Goal: Task Accomplishment & Management: Manage account settings

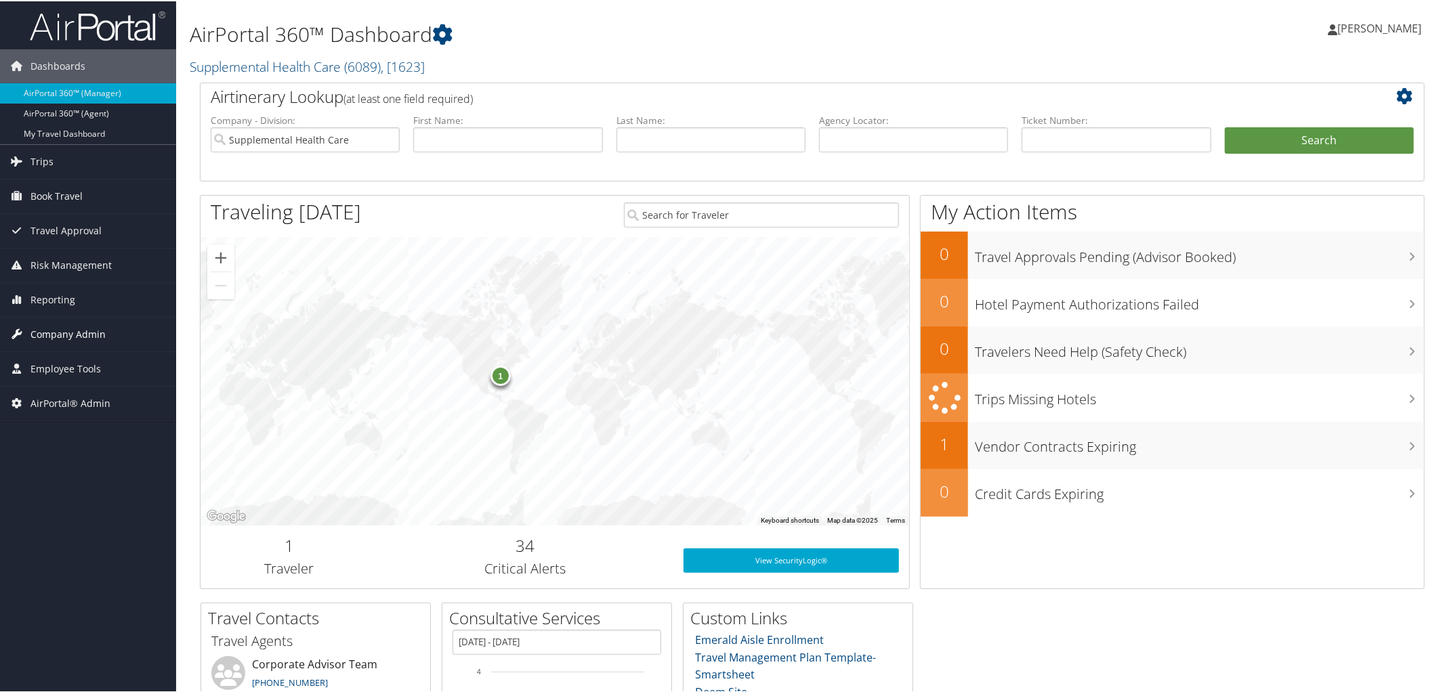
click at [70, 339] on span "Company Admin" at bounding box center [67, 333] width 75 height 34
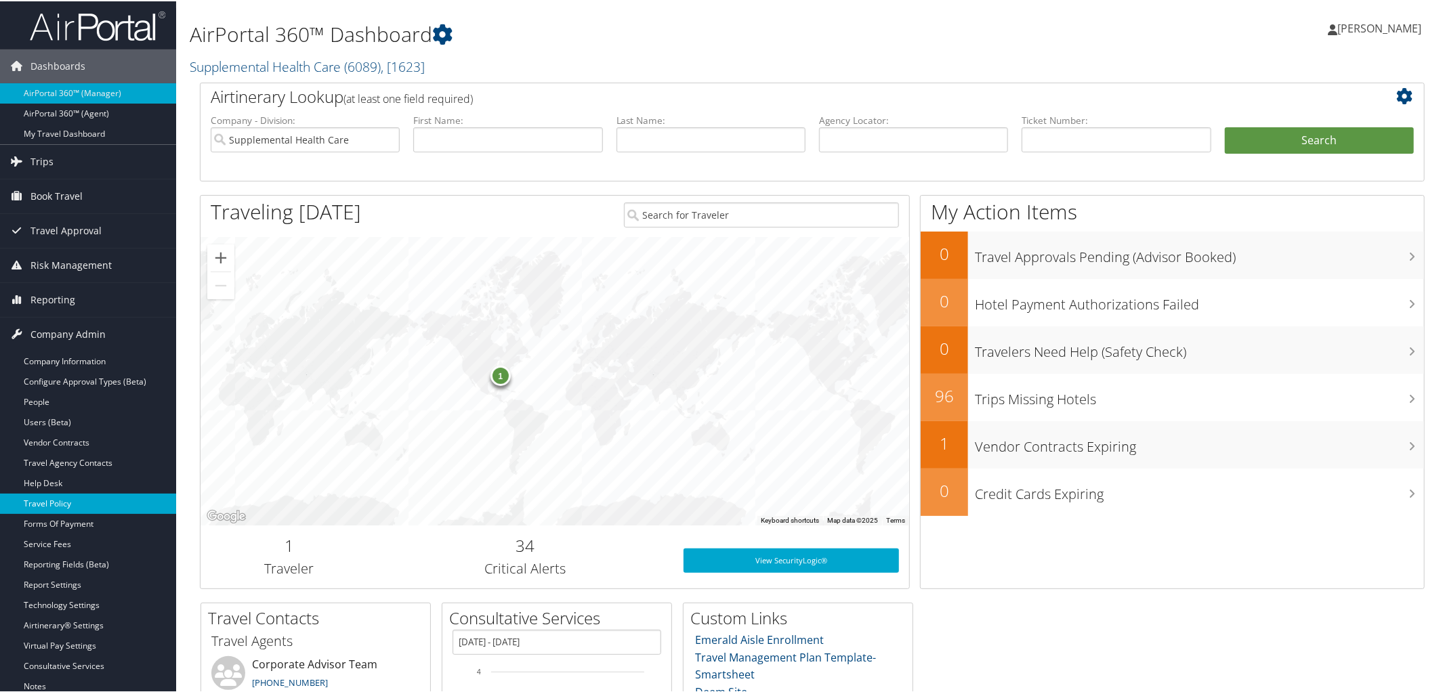
click at [89, 502] on link "Travel Policy" at bounding box center [88, 503] width 176 height 20
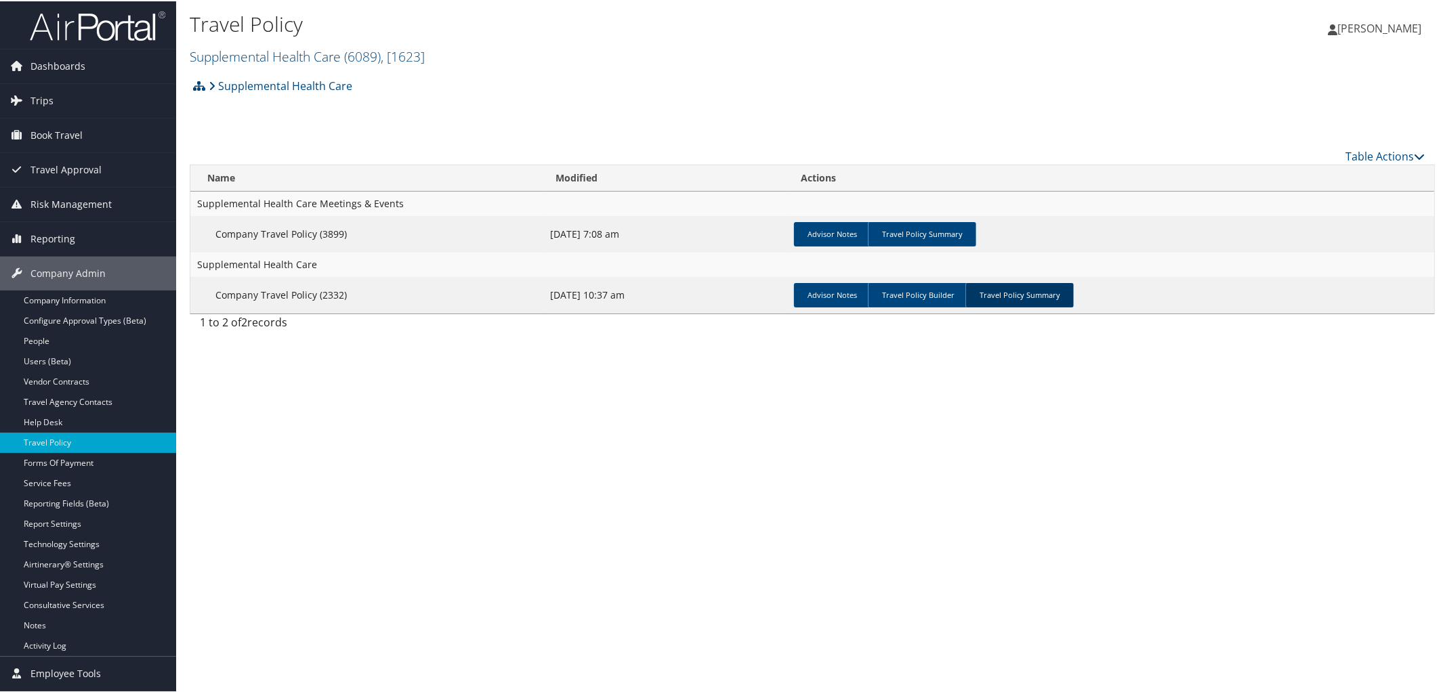
click at [1022, 287] on link "Travel Policy Summary" at bounding box center [1020, 294] width 108 height 24
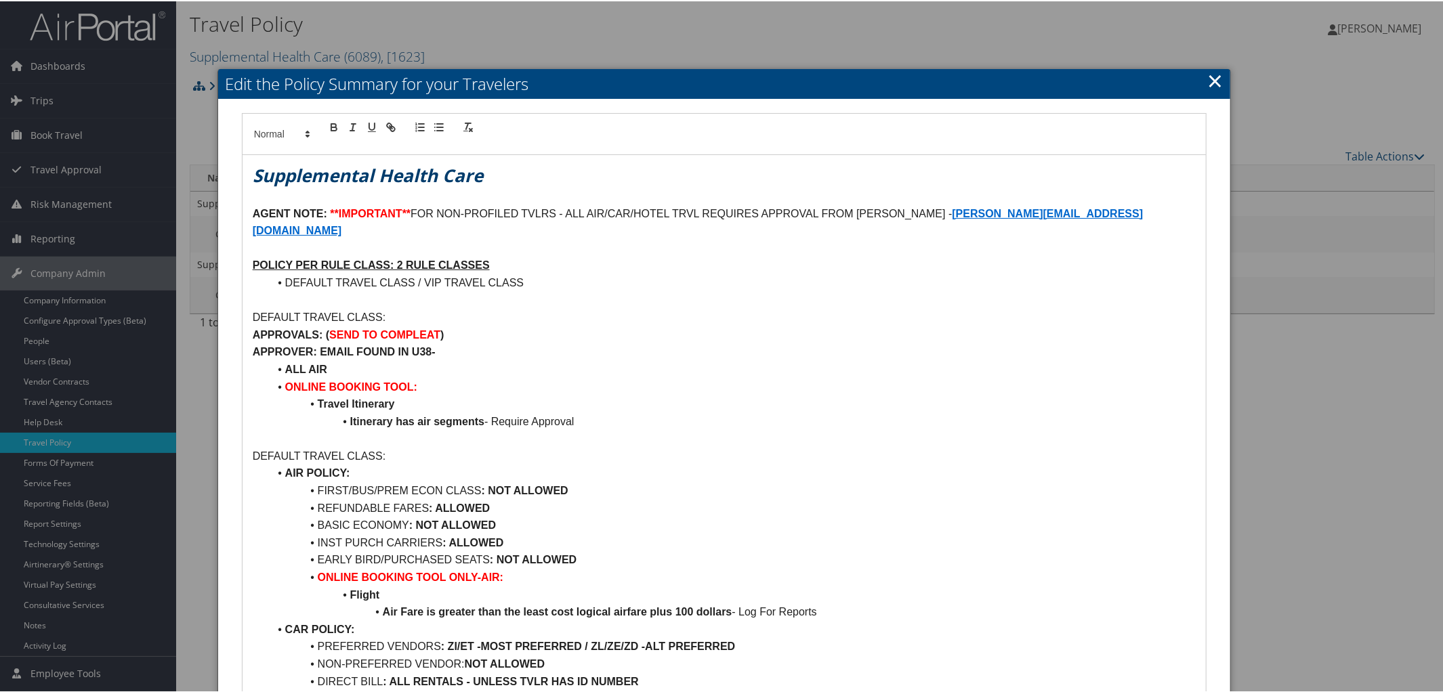
click at [1211, 77] on link "×" at bounding box center [1215, 79] width 16 height 27
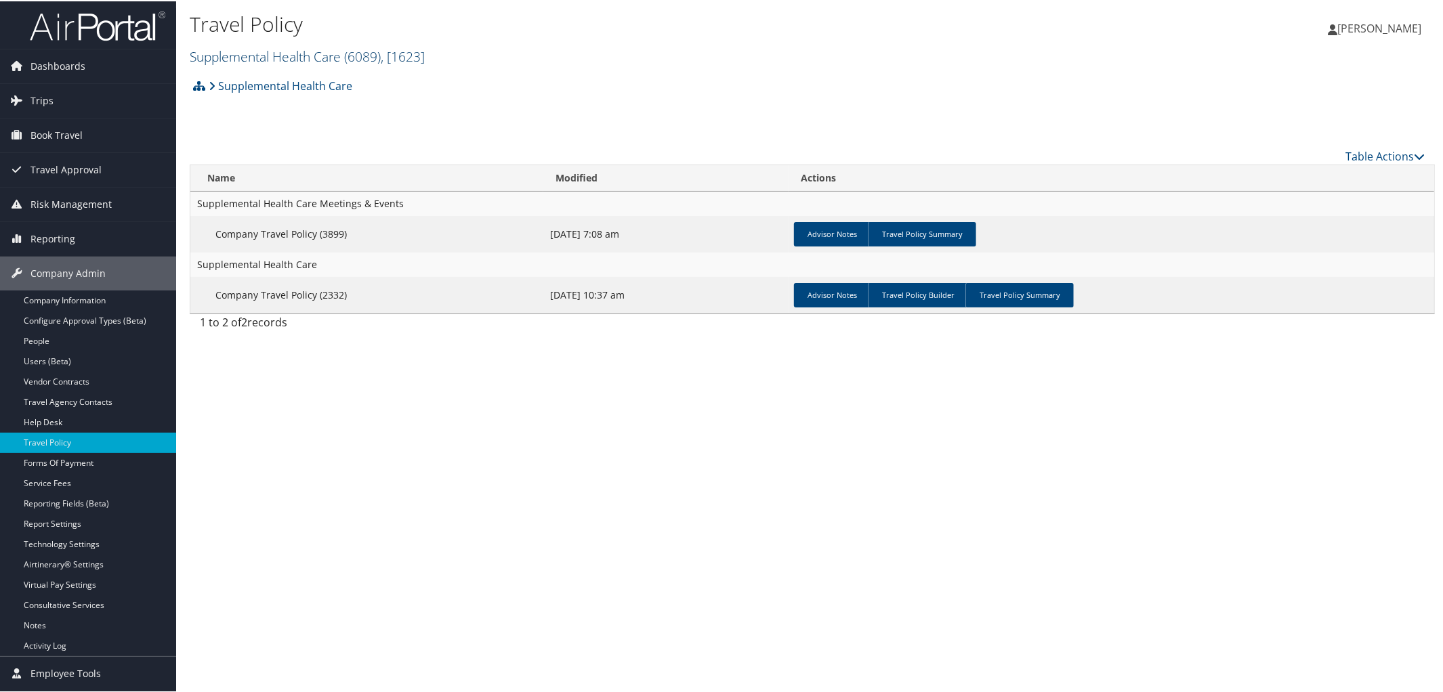
click at [303, 56] on link "Supplemental Health Care ( 6089 ) , [ 1623 ]" at bounding box center [307, 55] width 235 height 18
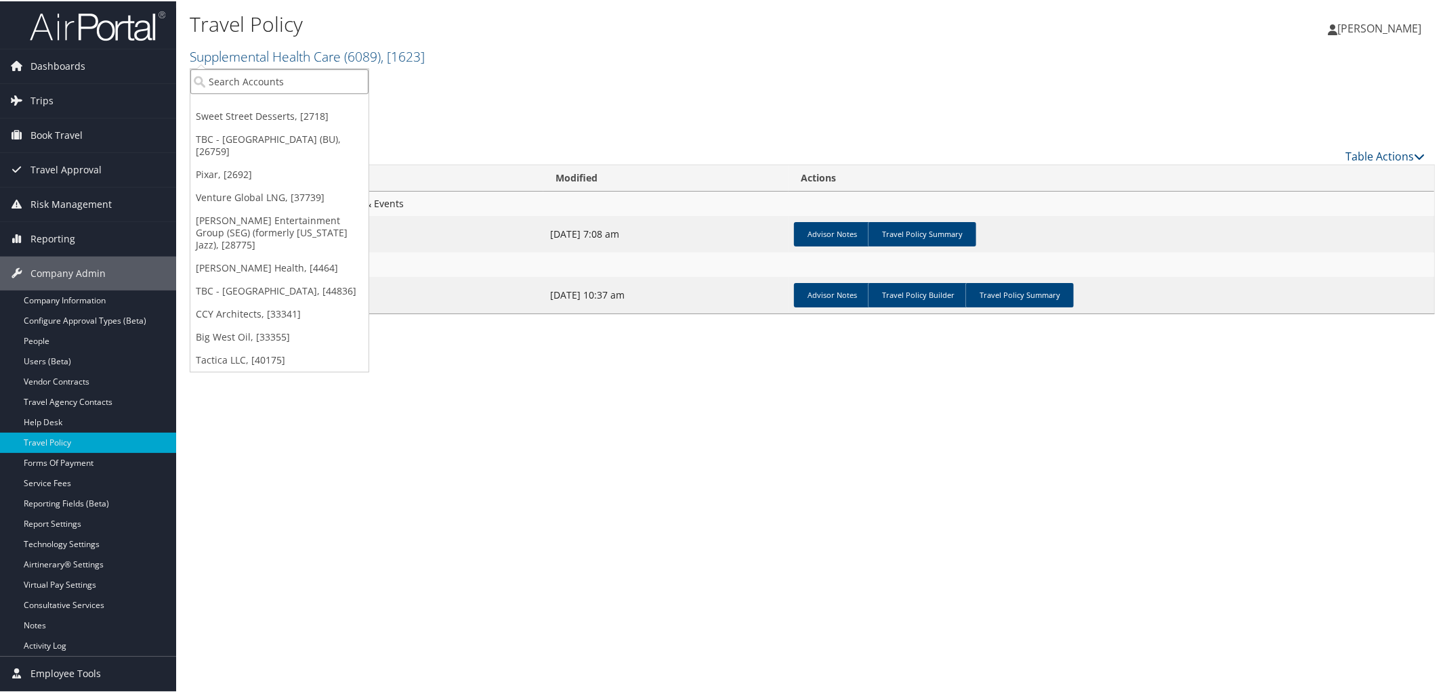
click at [288, 81] on input "search" at bounding box center [279, 80] width 178 height 25
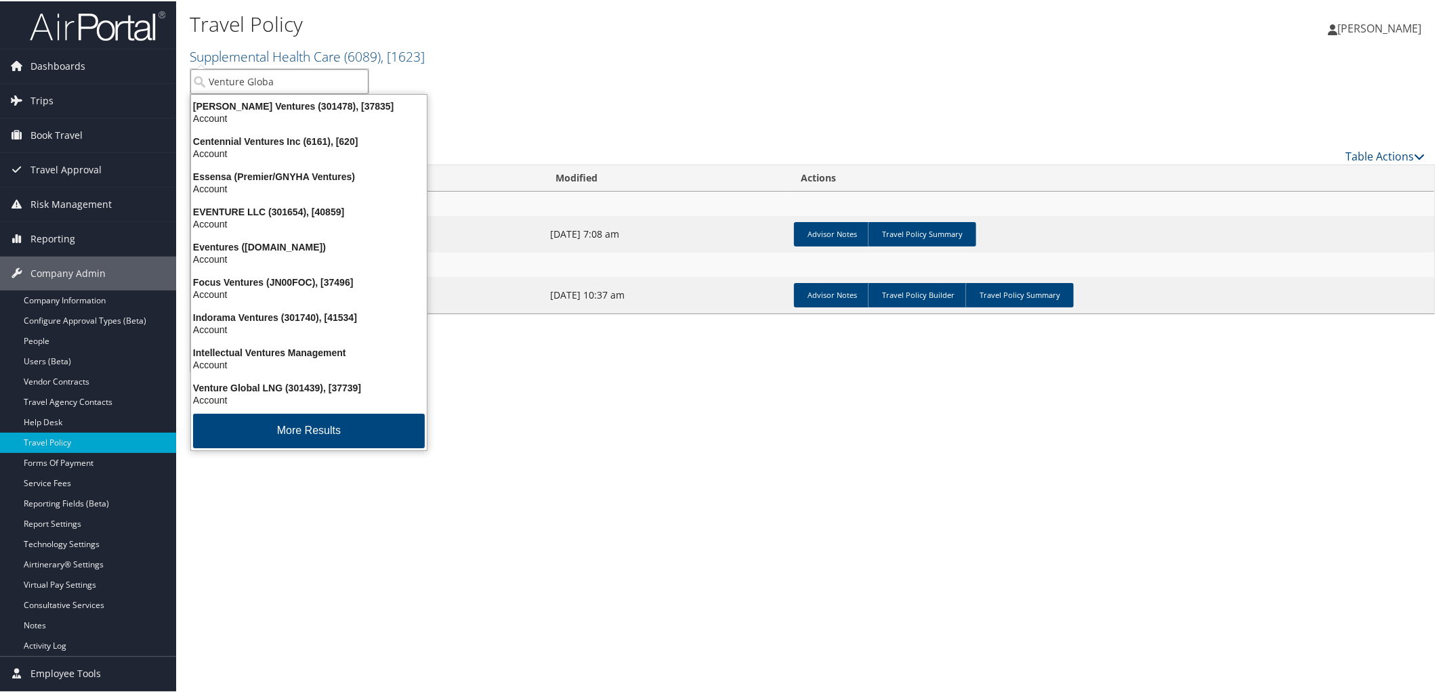
type input "Venture Global"
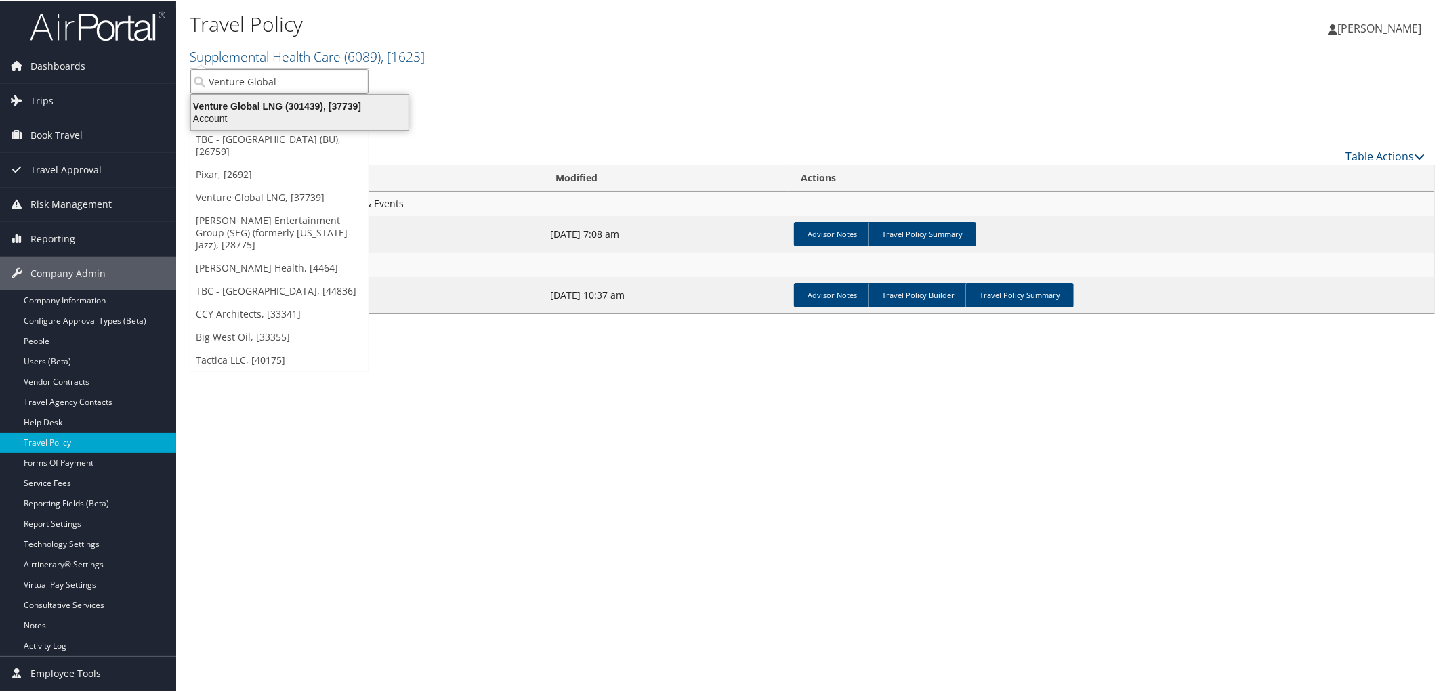
click at [276, 106] on div "Venture Global LNG (301439), [37739]" at bounding box center [300, 105] width 234 height 12
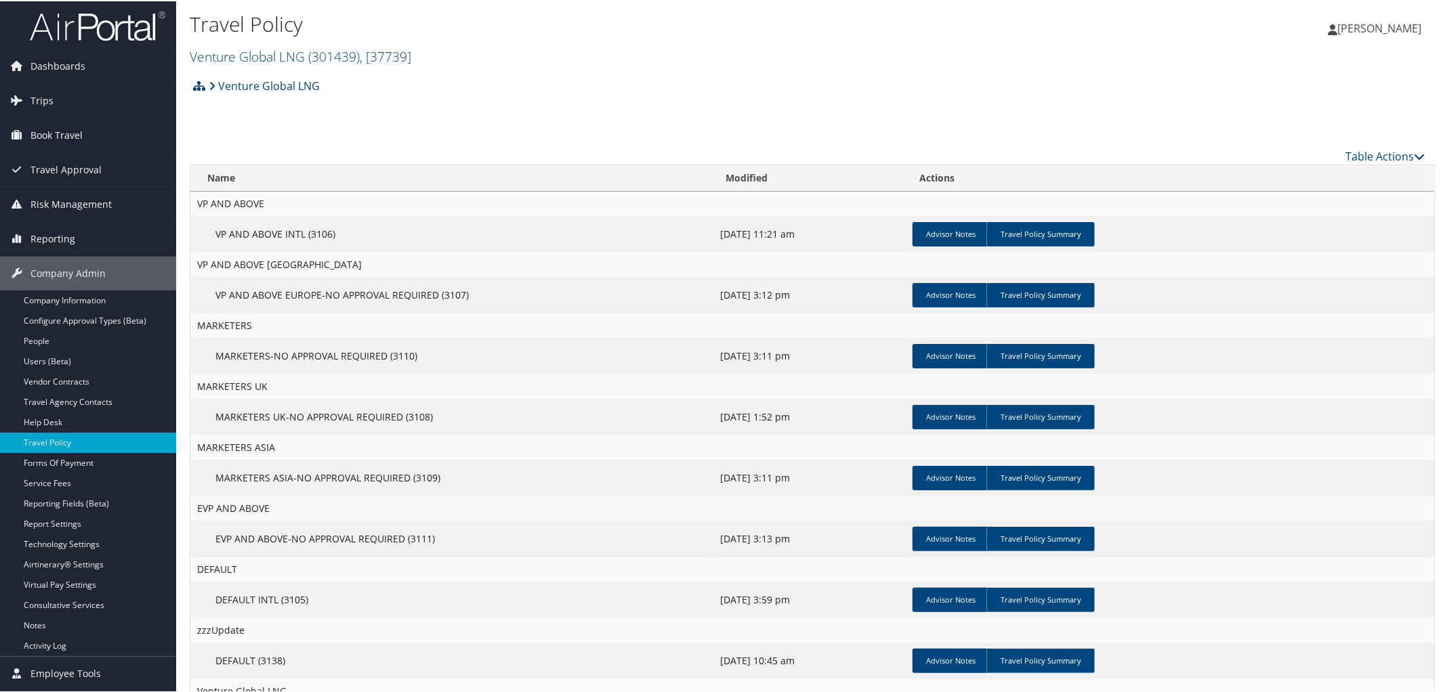
scroll to position [135, 0]
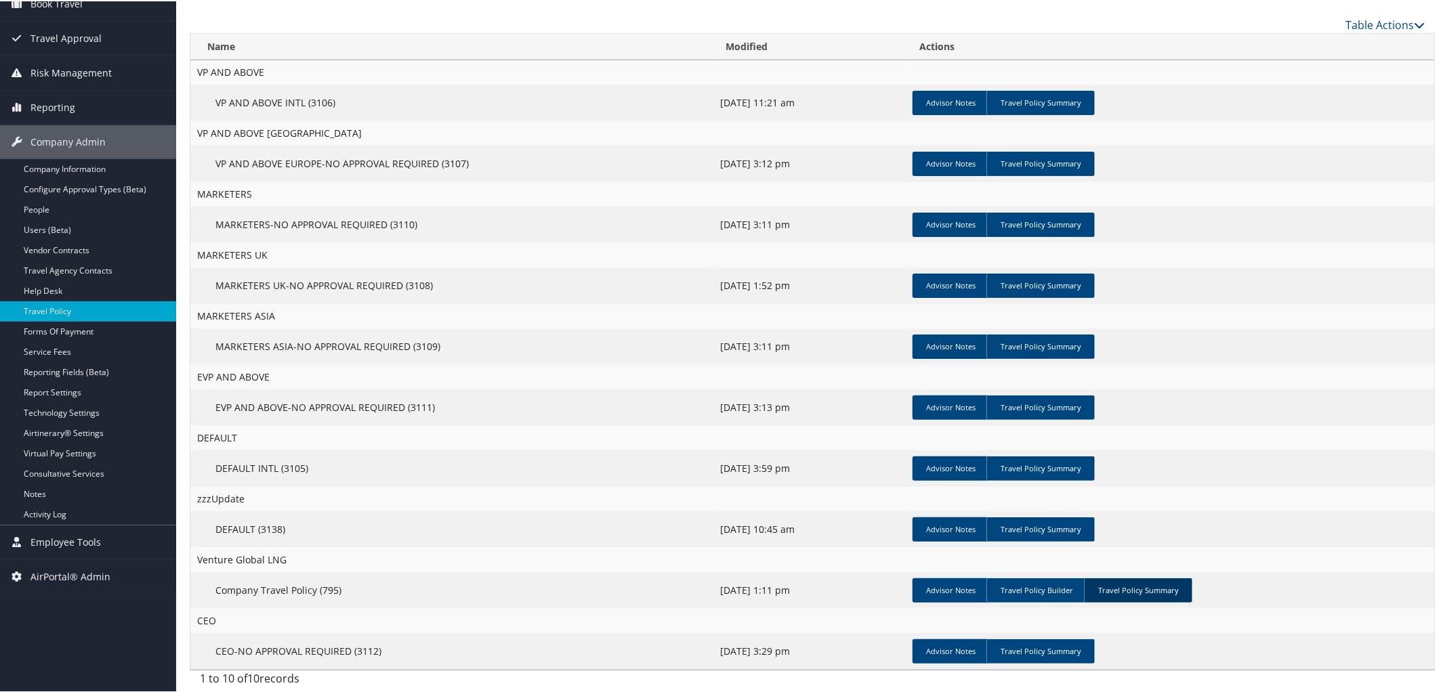
click at [1153, 596] on link "Travel Policy Summary" at bounding box center [1138, 589] width 108 height 24
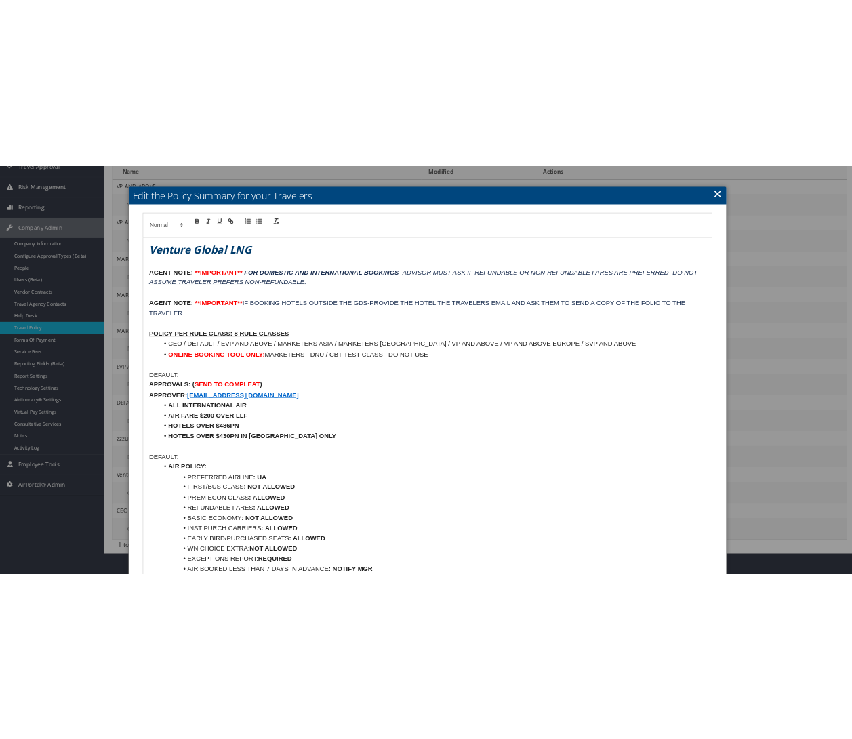
scroll to position [192, 0]
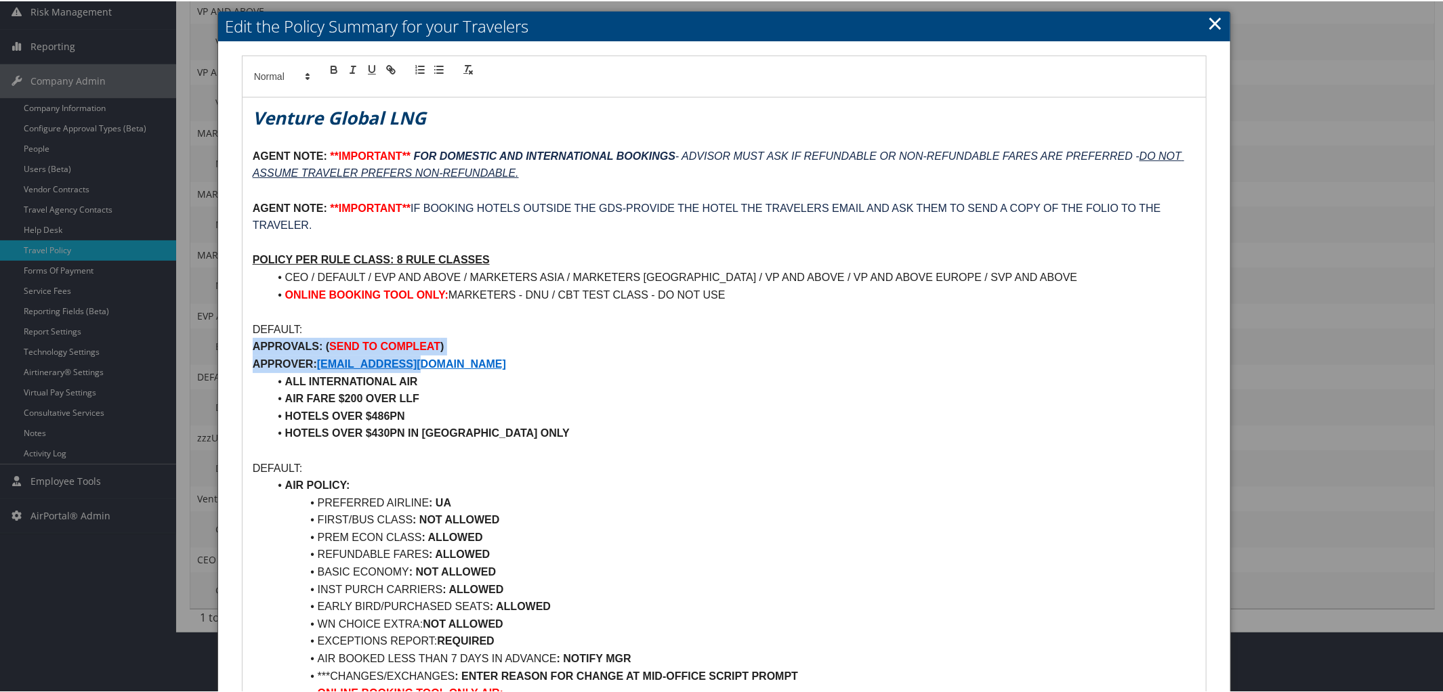
drag, startPoint x: 247, startPoint y: 348, endPoint x: 485, endPoint y: 362, distance: 238.3
copy div "APPROVALS: ( SEND TO COMPLEAT ) APPROVER: [EMAIL_ADDRESS][DOMAIN_NAME]"
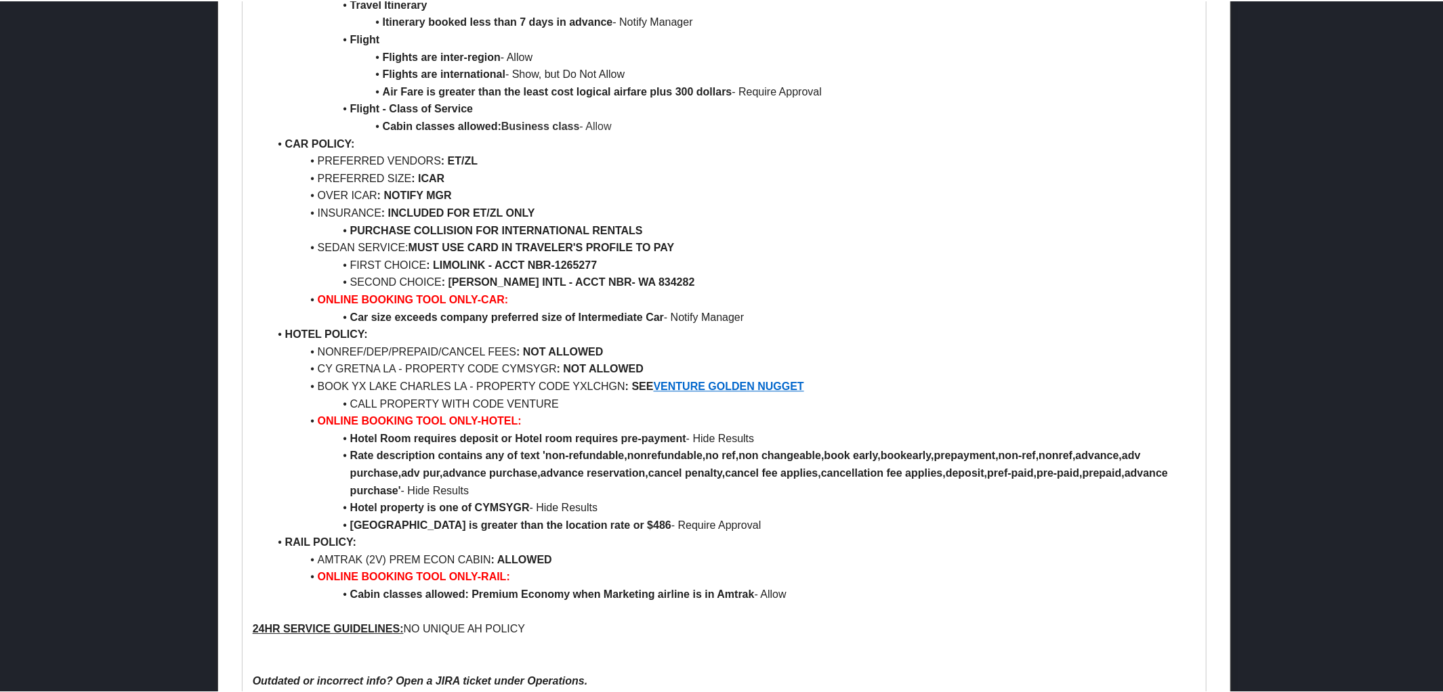
scroll to position [6974, 0]
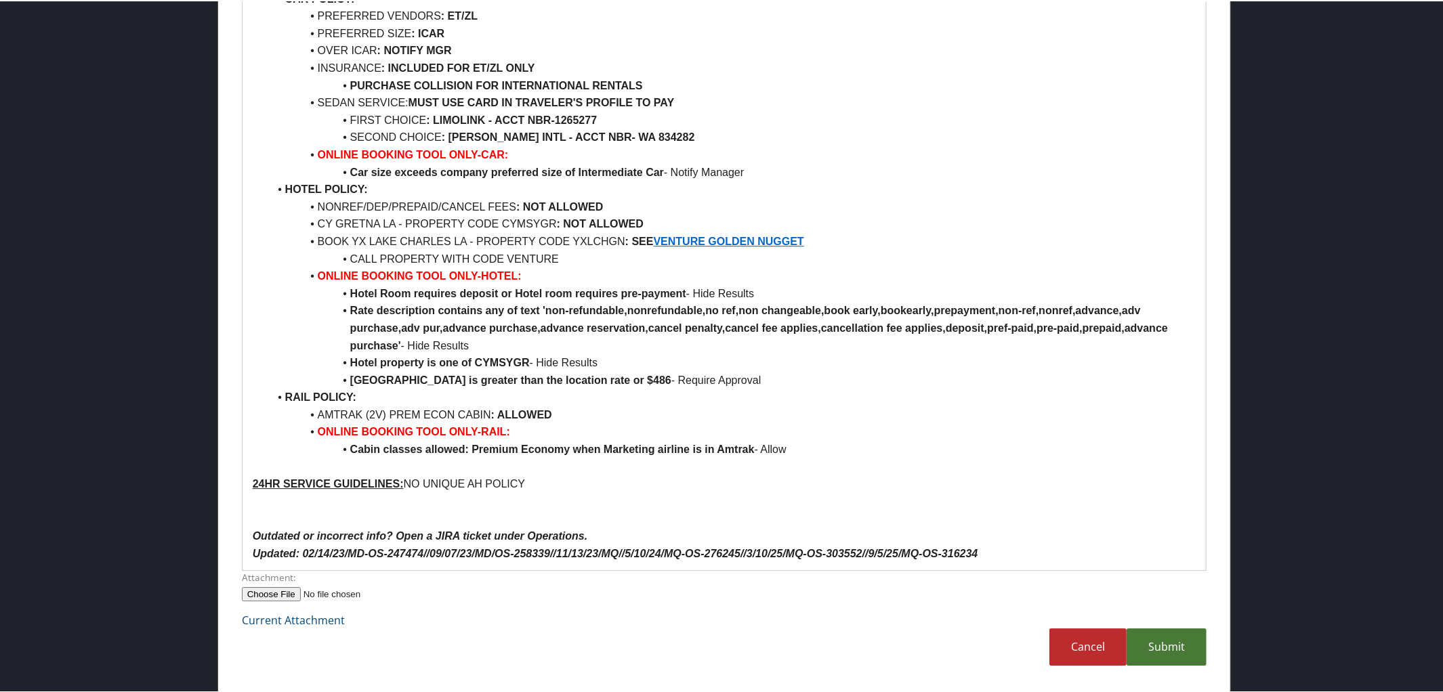
click at [1152, 638] on link "Submit" at bounding box center [1167, 645] width 80 height 37
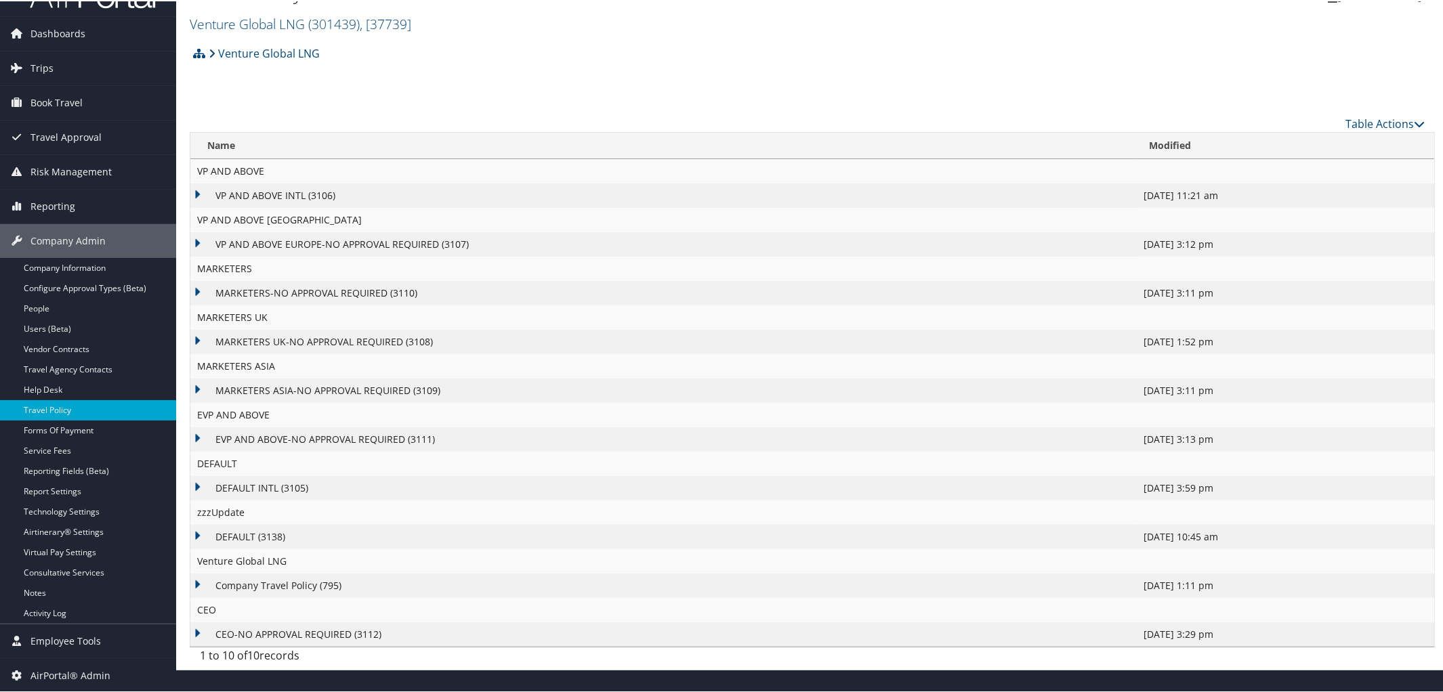
scroll to position [0, 0]
